Goal: Information Seeking & Learning: Learn about a topic

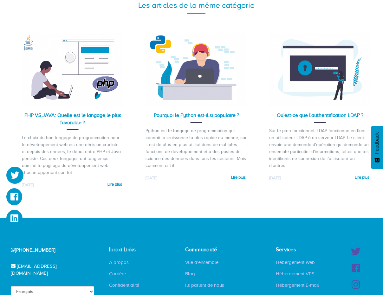
scroll to position [1172, 0]
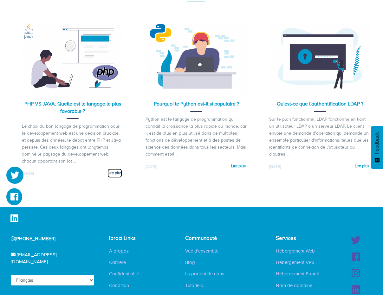
click at [112, 169] on link "Lire plus" at bounding box center [114, 173] width 15 height 9
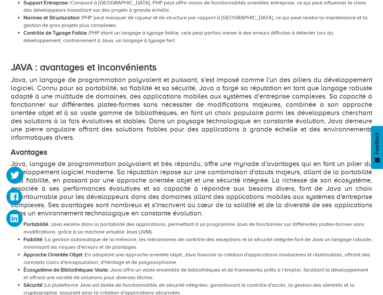
scroll to position [760, 0]
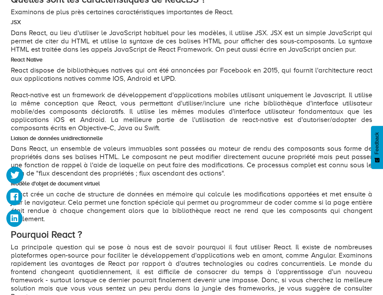
scroll to position [484, 0]
